Goal: Browse casually

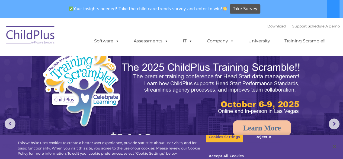
select select "MEDIUM"
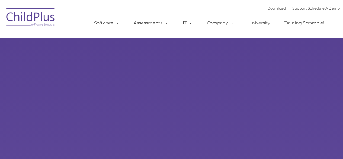
type input ""
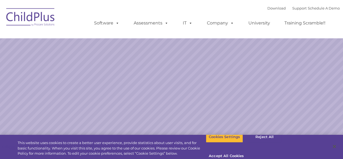
select select "MEDIUM"
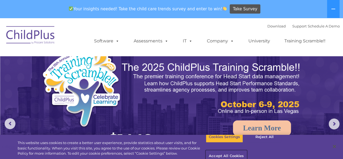
click at [247, 150] on button "Accept All Cookies" at bounding box center [226, 155] width 41 height 11
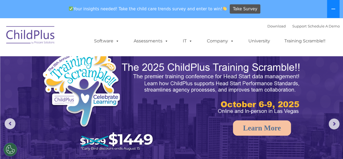
click at [335, 9] on icon at bounding box center [333, 9] width 4 height 4
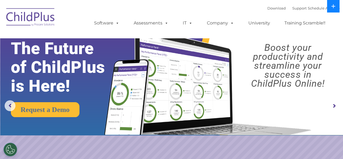
click at [333, 8] on button at bounding box center [333, 6] width 12 height 12
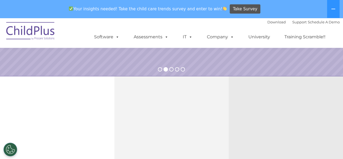
scroll to position [162, 0]
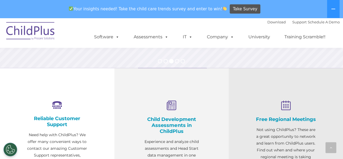
click at [250, 105] on div "Free Regional Meetings Not using ChildPlus? These are a great opportunity to ne…" at bounding box center [286, 148] width 114 height 160
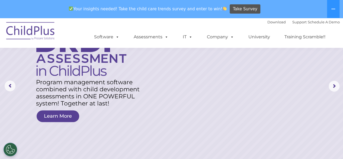
scroll to position [37, 0]
